Goal: Go to known website: Access a specific website the user already knows

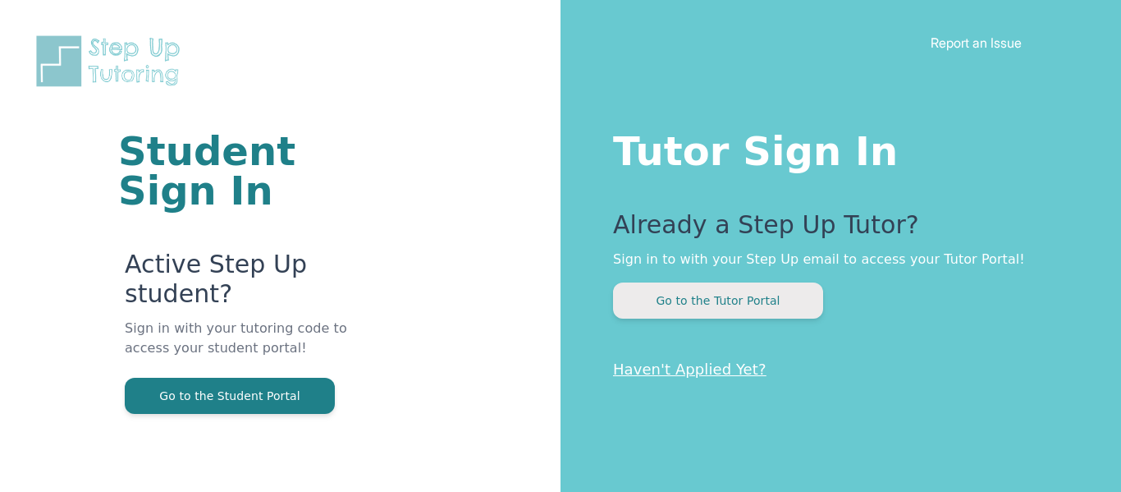
click at [706, 314] on button "Go to the Tutor Portal" at bounding box center [718, 300] width 210 height 36
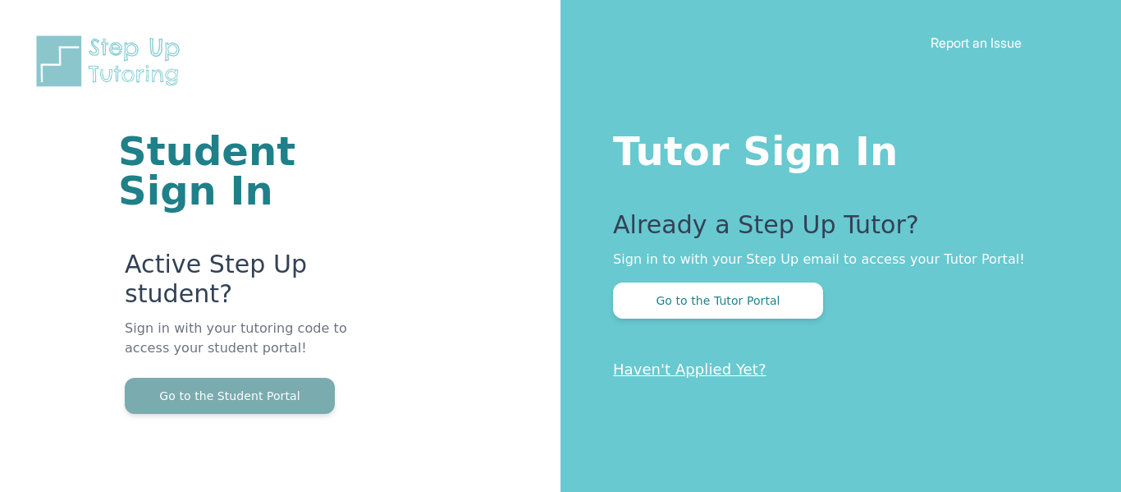
click at [284, 402] on button "Go to the Student Portal" at bounding box center [230, 395] width 210 height 36
